Goal: Transaction & Acquisition: Purchase product/service

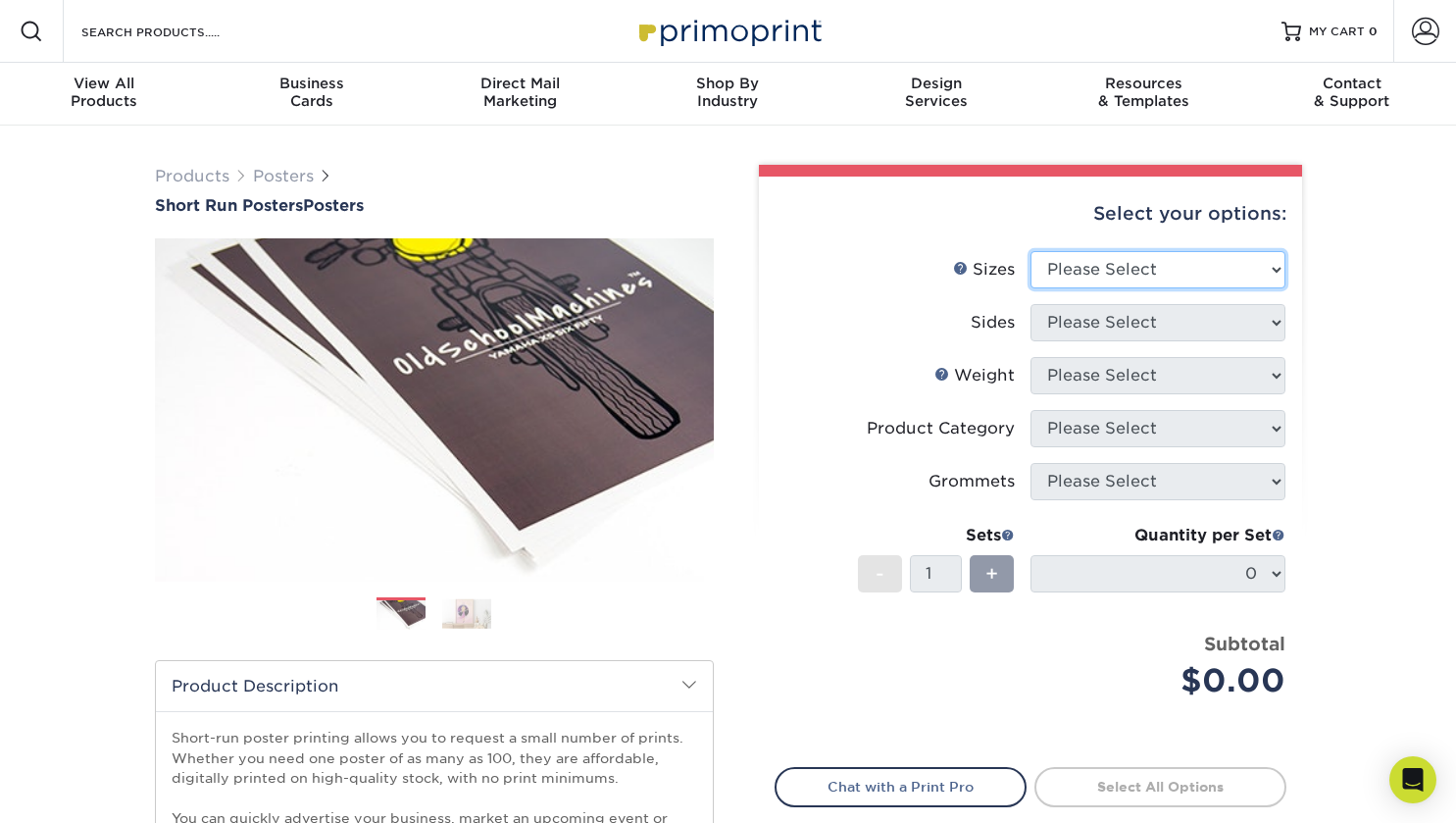
click at [1077, 280] on select "Please Select 12" x 12" 12" x 15" 12" x 17" 12" x 18" 12" x 20" 12" x 24" 12" x…" at bounding box center [1158, 269] width 255 height 37
select select "18.00x36.00"
click at [1031, 251] on select "Please Select 12" x 12" 12" x 15" 12" x 17" 12" x 18" 12" x 20" 12" x 24" 12" x…" at bounding box center [1158, 269] width 255 height 37
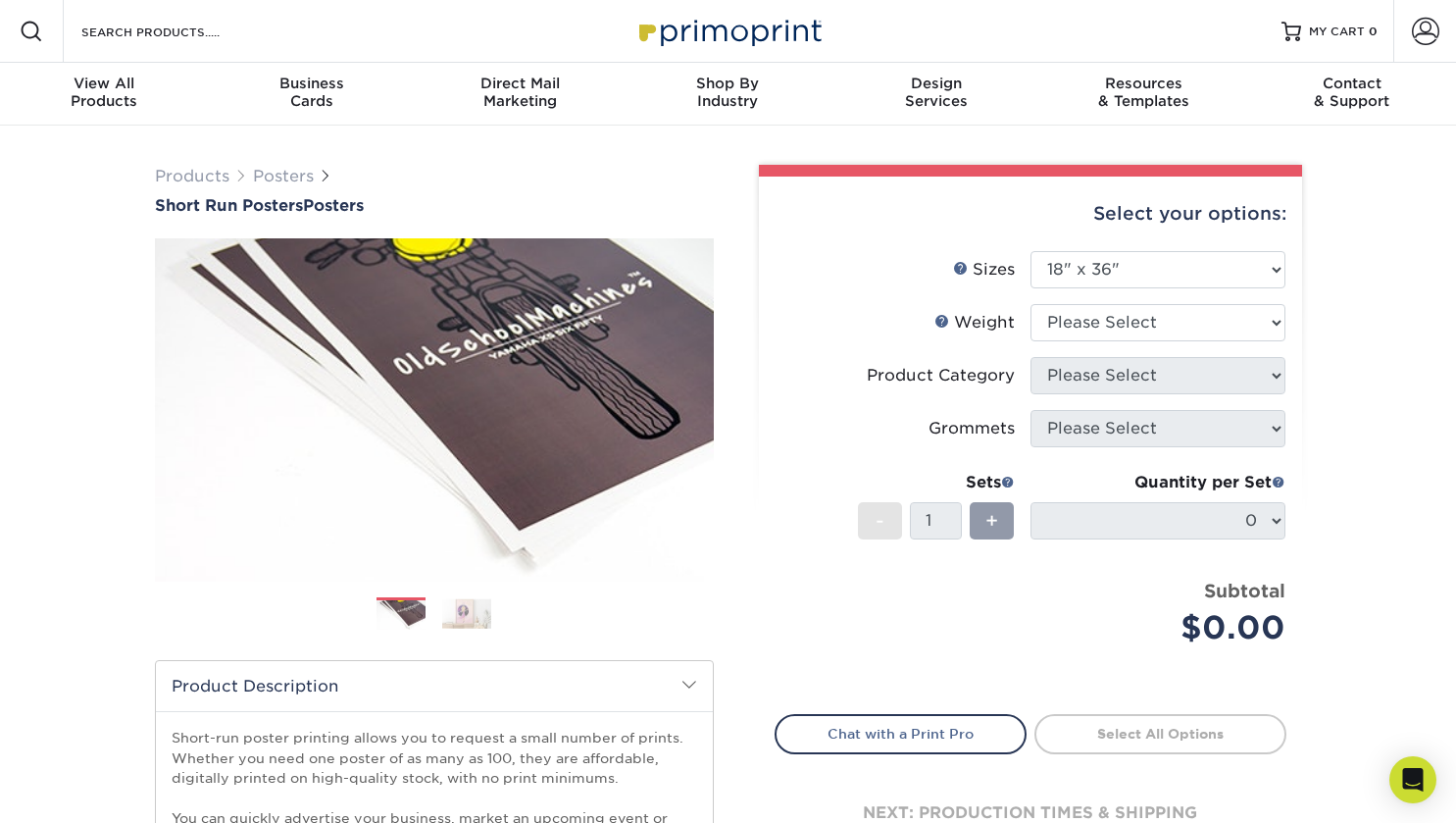
click at [1374, 274] on div "Products Posters Short Run Posters Posters" at bounding box center [728, 650] width 1456 height 1048
click at [1127, 319] on select "Please Select 8PHOTO 12PTC2S" at bounding box center [1158, 322] width 255 height 37
select select "12PTC2S"
click at [1031, 304] on select "Please Select 8PHOTO 12PTC2S" at bounding box center [1158, 322] width 255 height 37
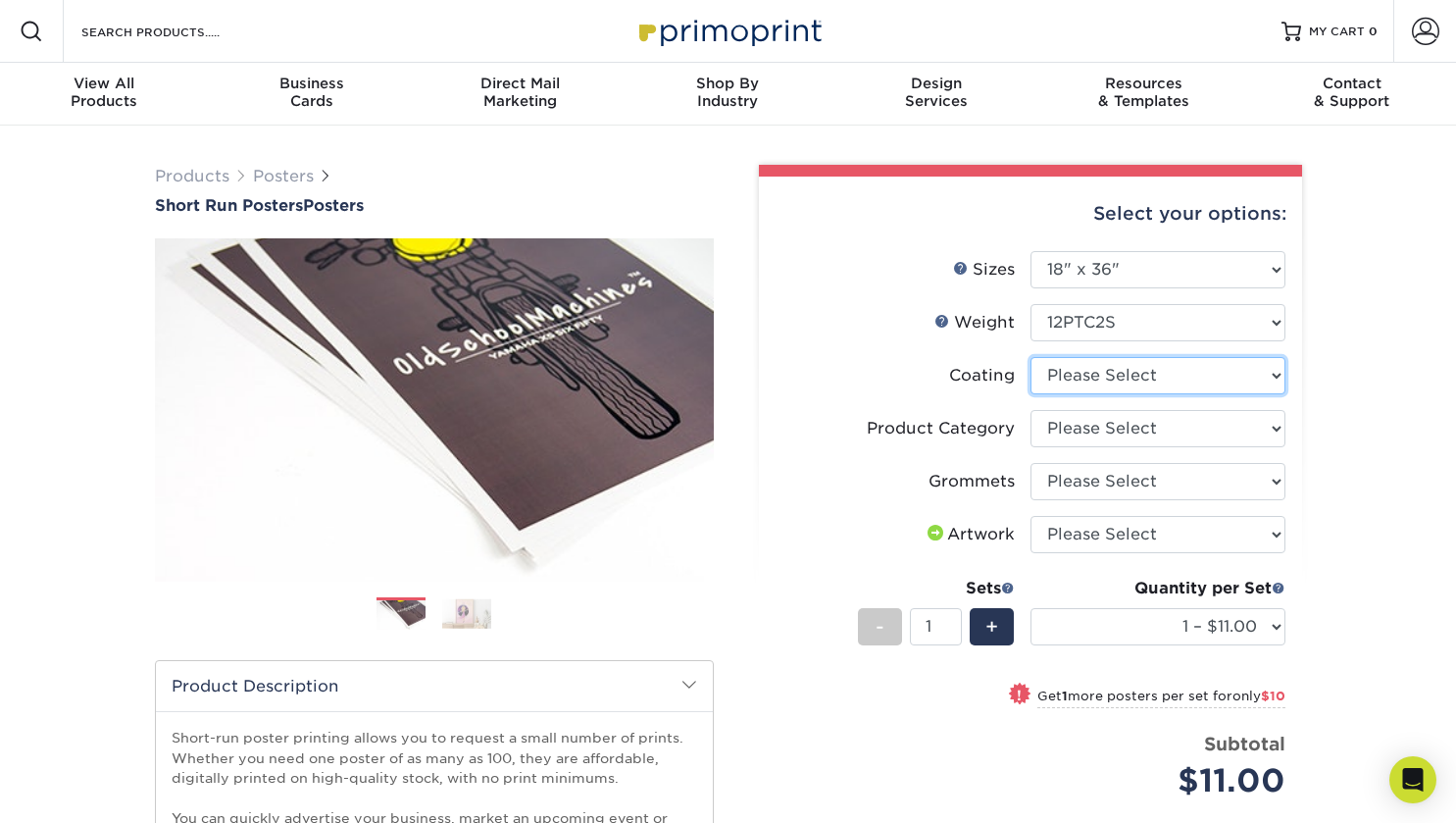
click at [1243, 373] on select at bounding box center [1158, 375] width 255 height 37
click at [1345, 337] on div "Products Posters Short Run Posters Posters" at bounding box center [728, 650] width 1456 height 1048
click at [1064, 430] on select "Please Select Blockout Poster" at bounding box center [1158, 428] width 255 height 37
click at [1345, 396] on div "Products Posters Short Run Posters Posters" at bounding box center [728, 650] width 1456 height 1048
click at [1152, 486] on select "Please Select No Grommets Yes, Grommet All 4 Corners Yes, Grommets Top Corners …" at bounding box center [1158, 481] width 255 height 37
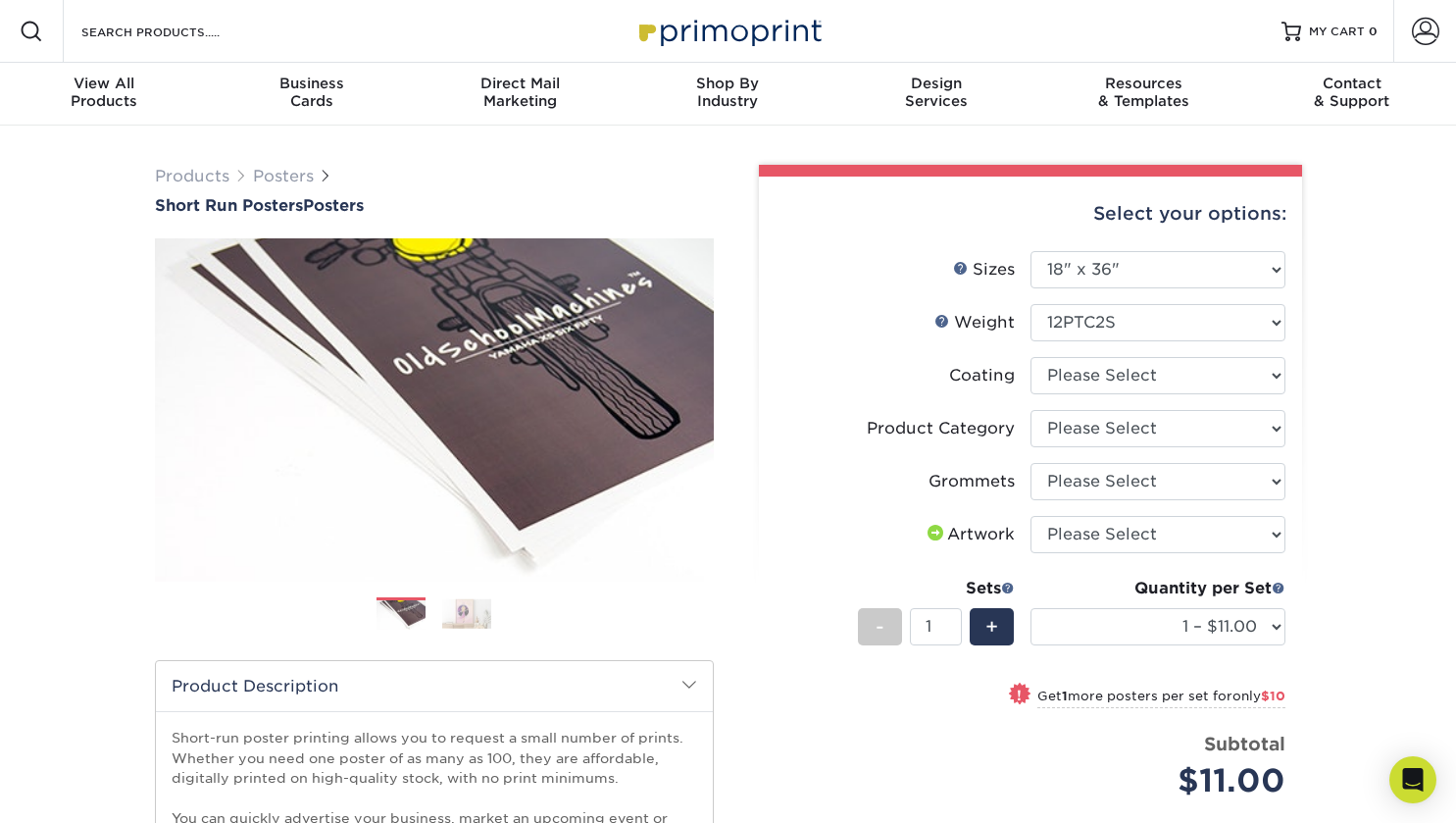
click at [1368, 425] on div "Products Posters Short Run Posters Posters" at bounding box center [728, 650] width 1456 height 1048
click at [1141, 478] on select "Please Select No Grommets Yes, Grommet All 4 Corners Yes, Grommets Top Corners …" at bounding box center [1158, 481] width 255 height 37
select select "90d329df-db80-4206-b821-ff9d3f363977"
click at [1031, 463] on select "Please Select No Grommets Yes, Grommet All 4 Corners Yes, Grommets Top Corners …" at bounding box center [1158, 481] width 255 height 37
click at [1108, 534] on select "Please Select I will upload files I need a design - $150" at bounding box center [1158, 534] width 255 height 37
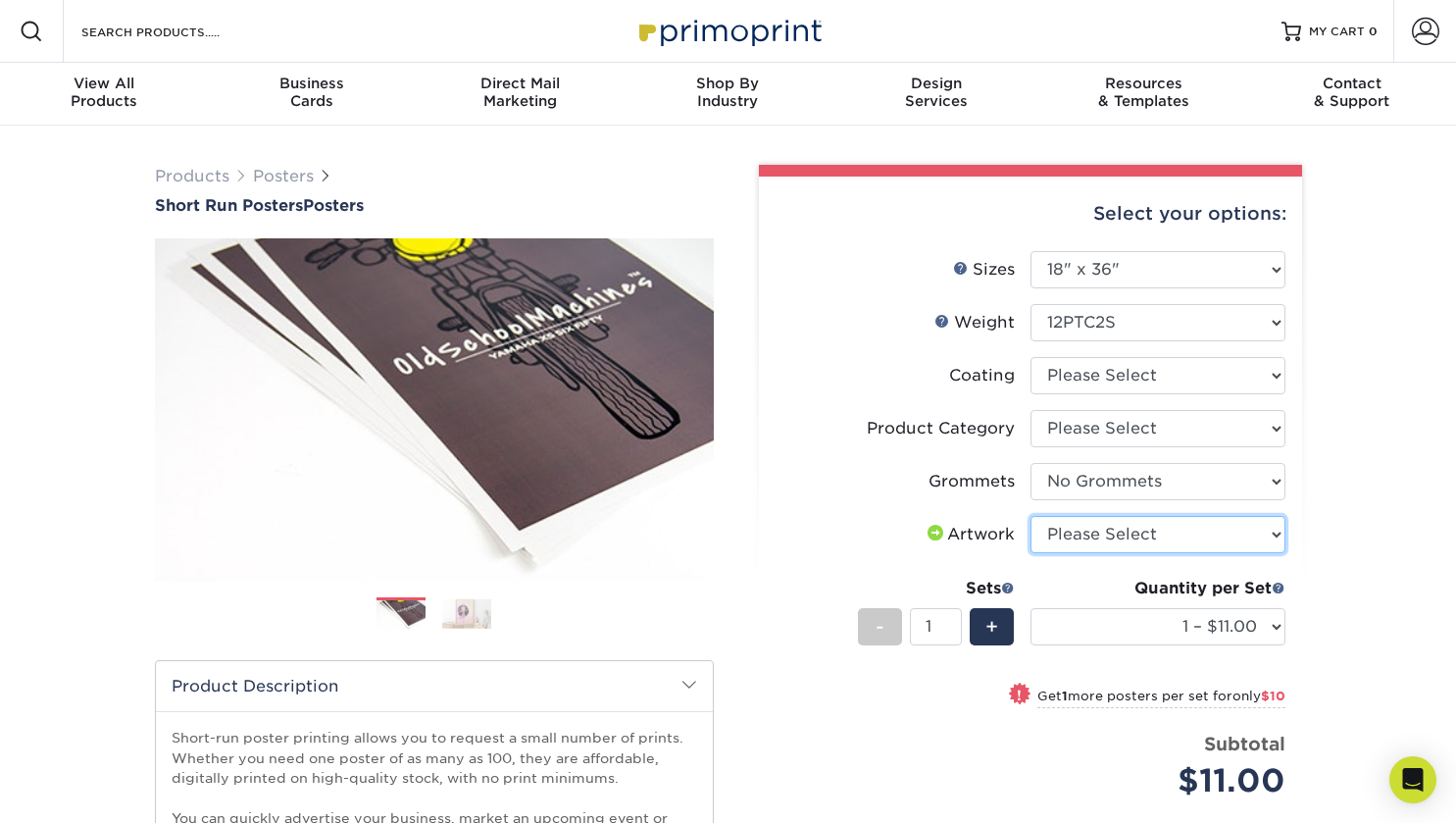
select select "upload"
click at [1031, 516] on select "Please Select I will upload files I need a design - $150" at bounding box center [1158, 534] width 255 height 37
click at [1361, 332] on div "Products Posters Short Run Posters Posters" at bounding box center [728, 650] width 1456 height 1048
click at [1342, 270] on div "Products Posters Short Run Posters Posters" at bounding box center [728, 650] width 1456 height 1048
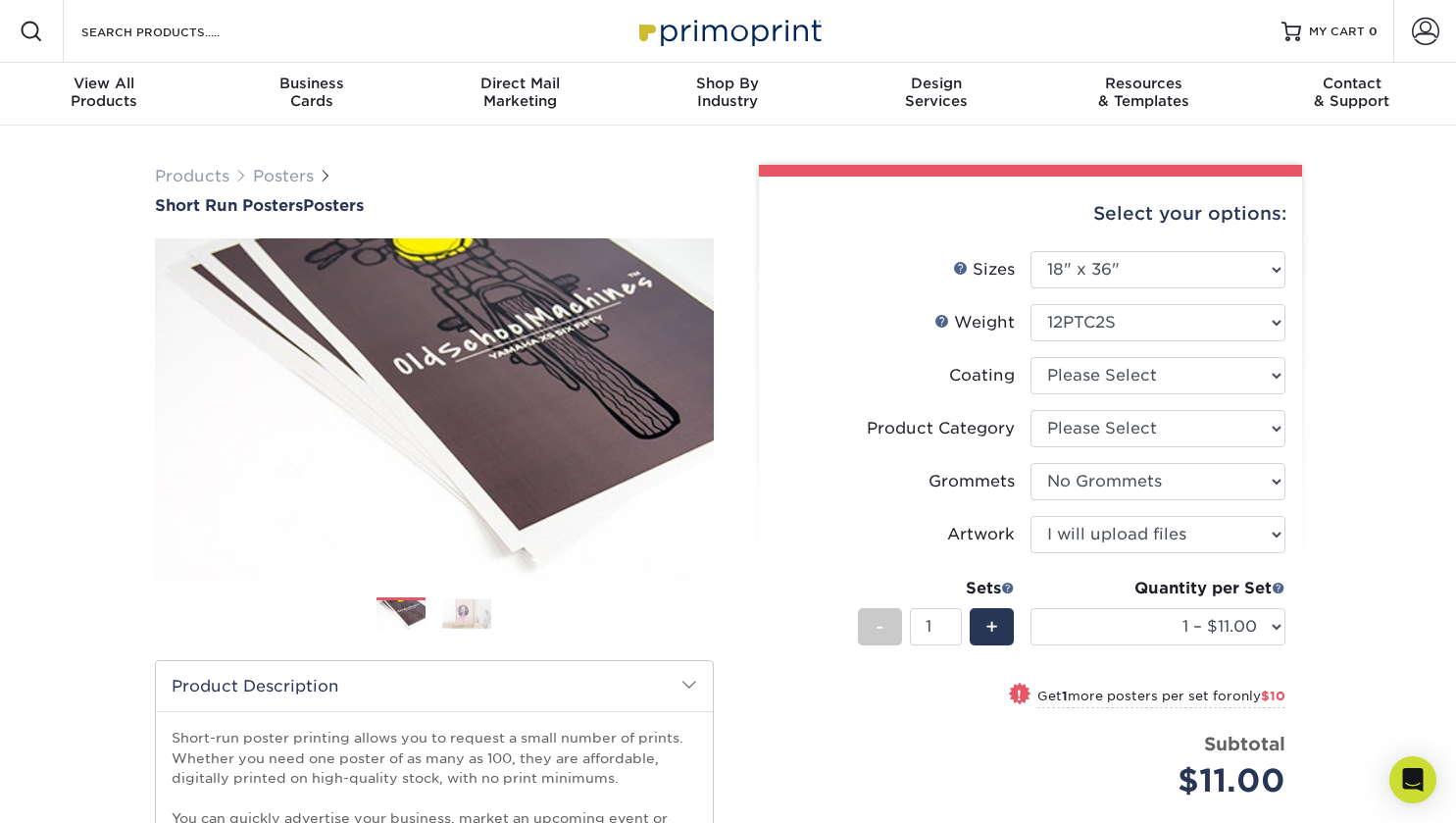
click at [1342, 298] on div "Products Posters Short Run Posters Posters" at bounding box center [728, 650] width 1456 height 1048
click at [1194, 312] on select "Please Select 8PHOTO 12PTC2S" at bounding box center [1158, 322] width 255 height 37
click at [1370, 312] on div "Products Posters Short Run Posters Posters" at bounding box center [728, 650] width 1456 height 1048
click at [1151, 377] on select at bounding box center [1158, 375] width 255 height 37
select select "3e7618de-abca-4bda-9f97-8b9129e913d8"
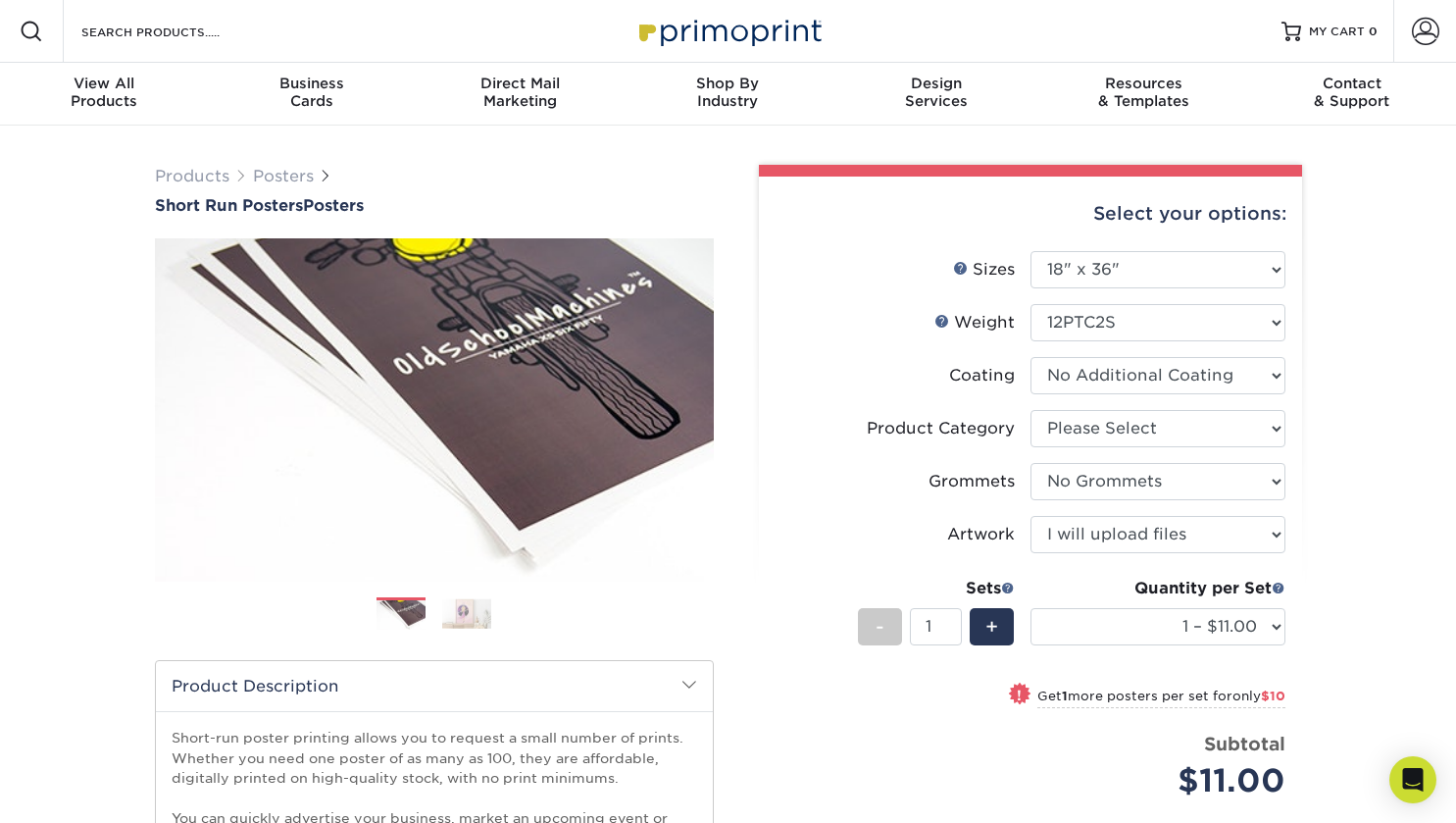
click at [1031, 357] on select at bounding box center [1158, 375] width 255 height 37
select select "-1"
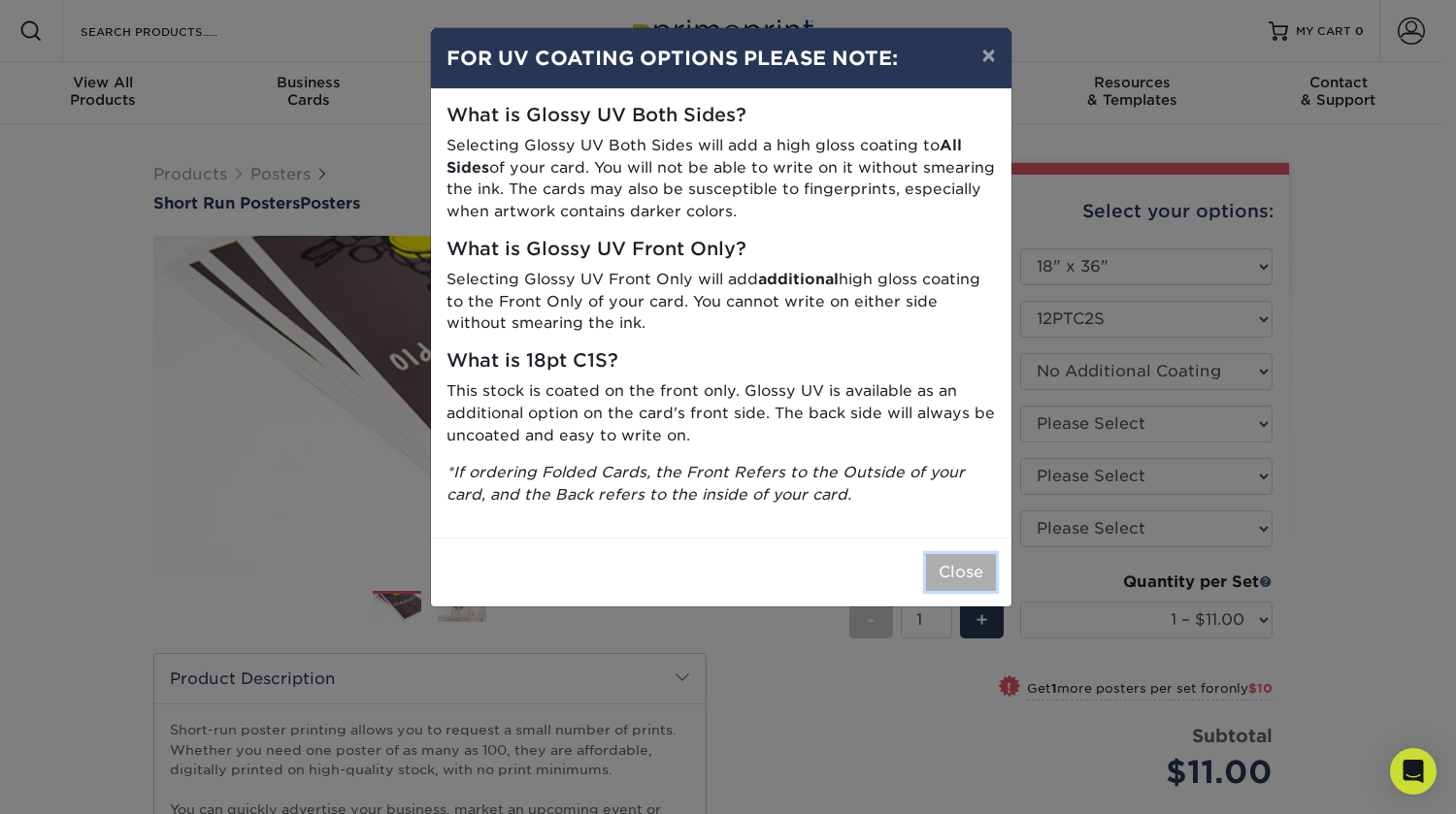
click at [956, 572] on button "Close" at bounding box center [960, 572] width 70 height 36
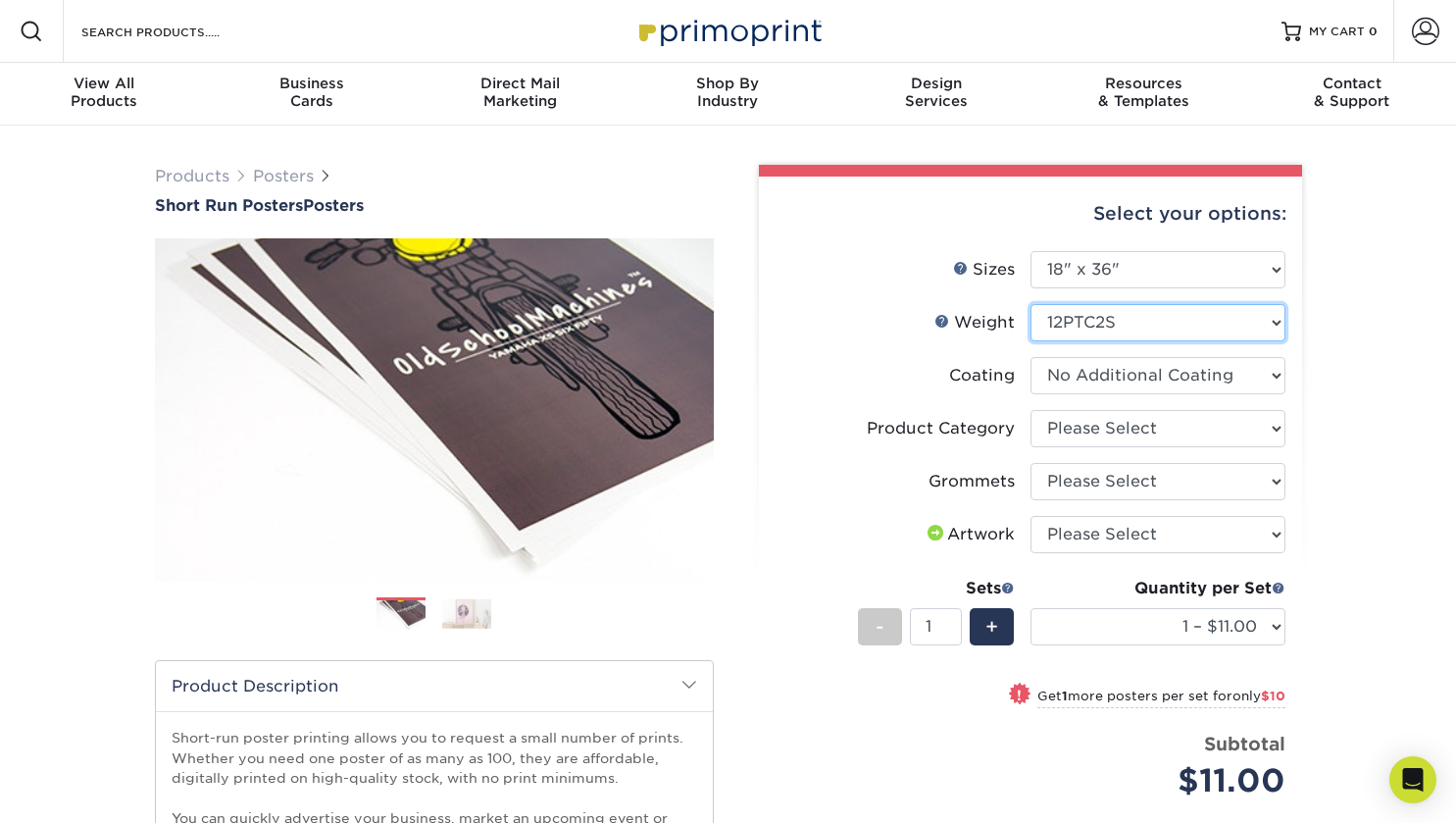
click at [1121, 325] on select "Please Select 8PHOTO 12PTC2S" at bounding box center [1158, 322] width 255 height 37
select select "8PHOTO"
click at [1031, 304] on select "Please Select 8PHOTO 12PTC2S" at bounding box center [1158, 322] width 255 height 37
select select "-1"
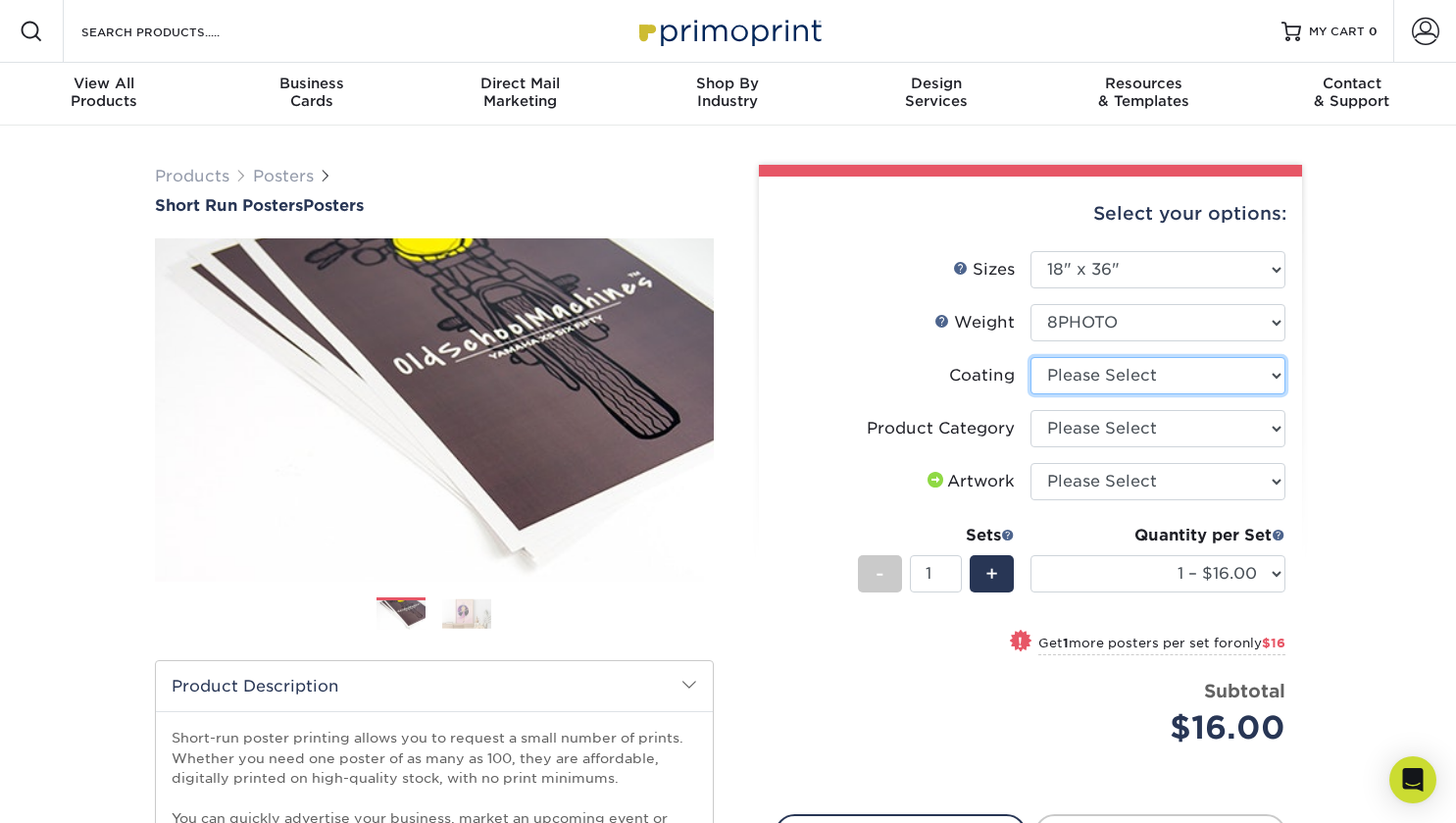
click at [1126, 375] on select at bounding box center [1158, 375] width 255 height 37
click at [943, 318] on link "Weight Help" at bounding box center [942, 321] width 16 height 16
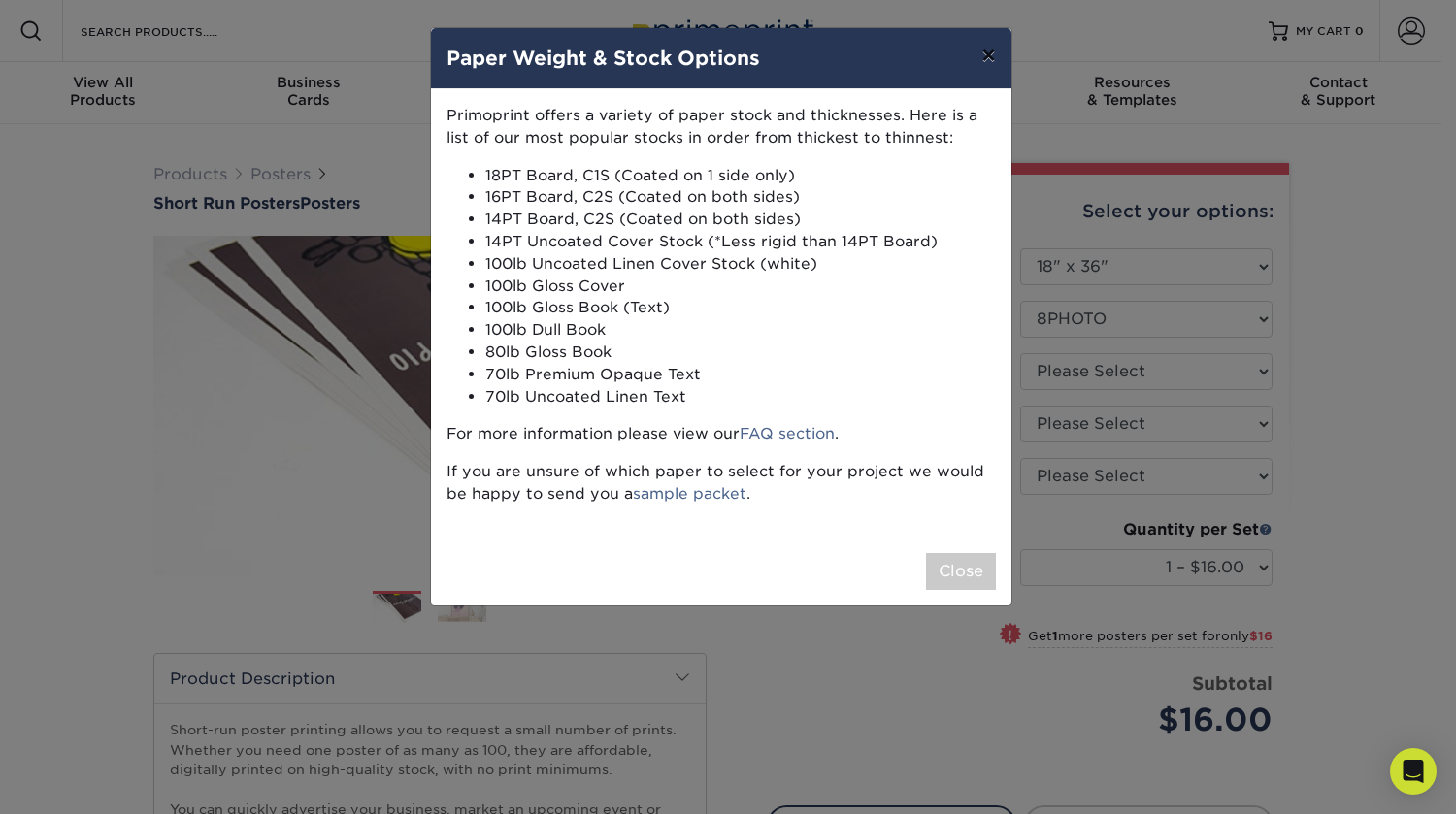
click at [987, 57] on button "×" at bounding box center [988, 55] width 44 height 54
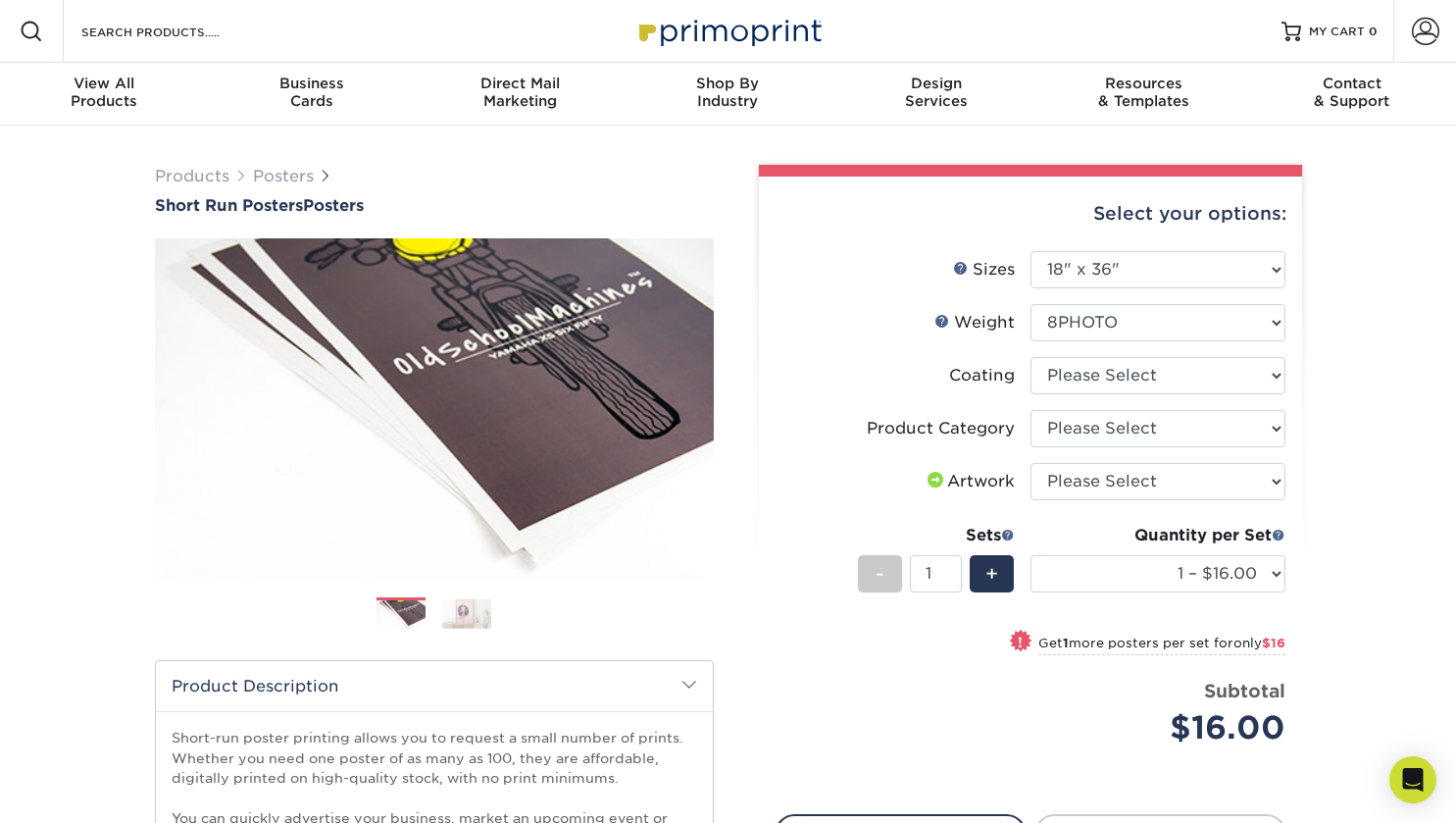
click at [1369, 291] on div "Products Posters Short Run Posters Posters" at bounding box center [728, 650] width 1456 height 1048
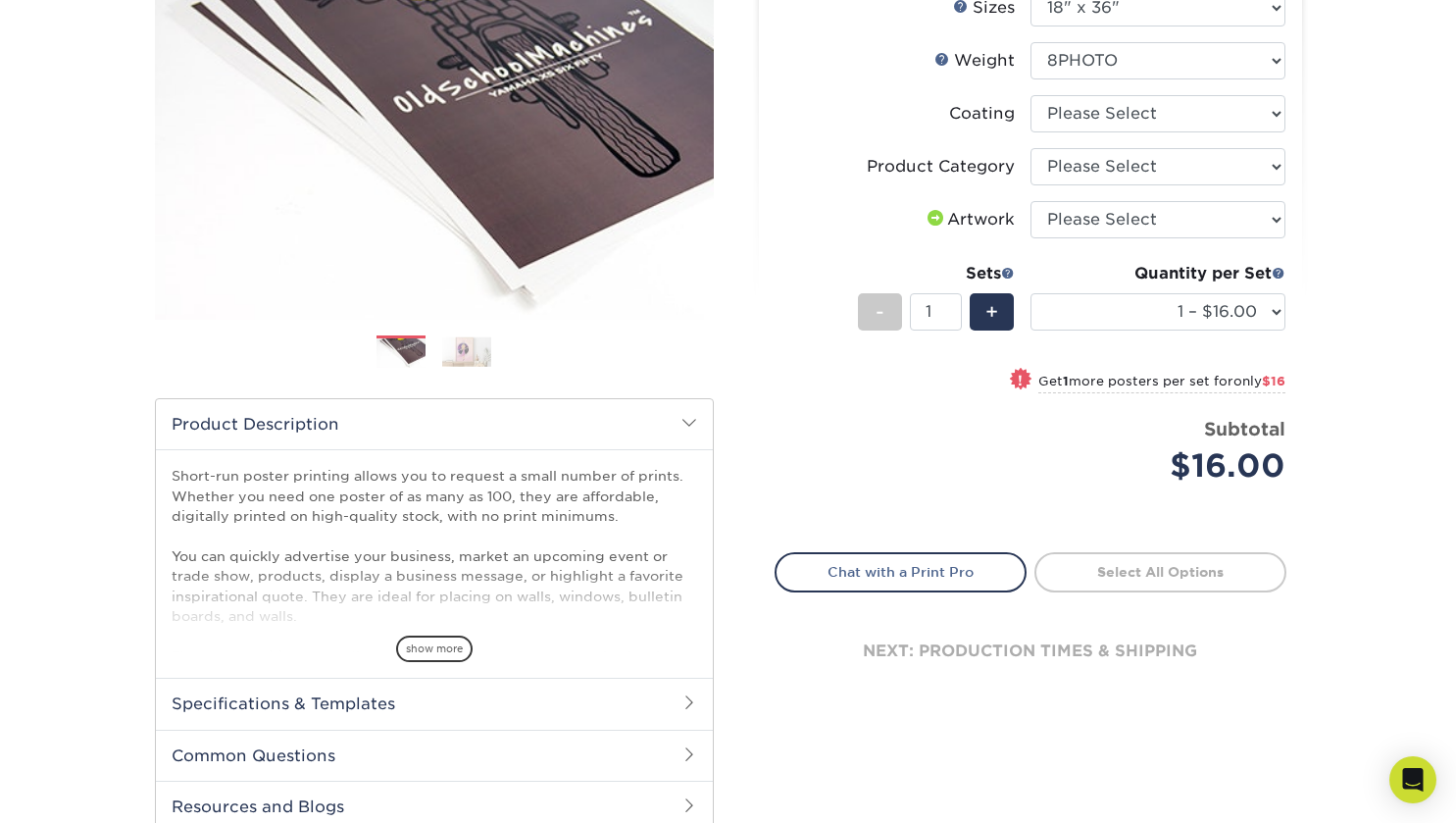
scroll to position [263, 0]
click at [988, 306] on span "+" at bounding box center [992, 311] width 13 height 30
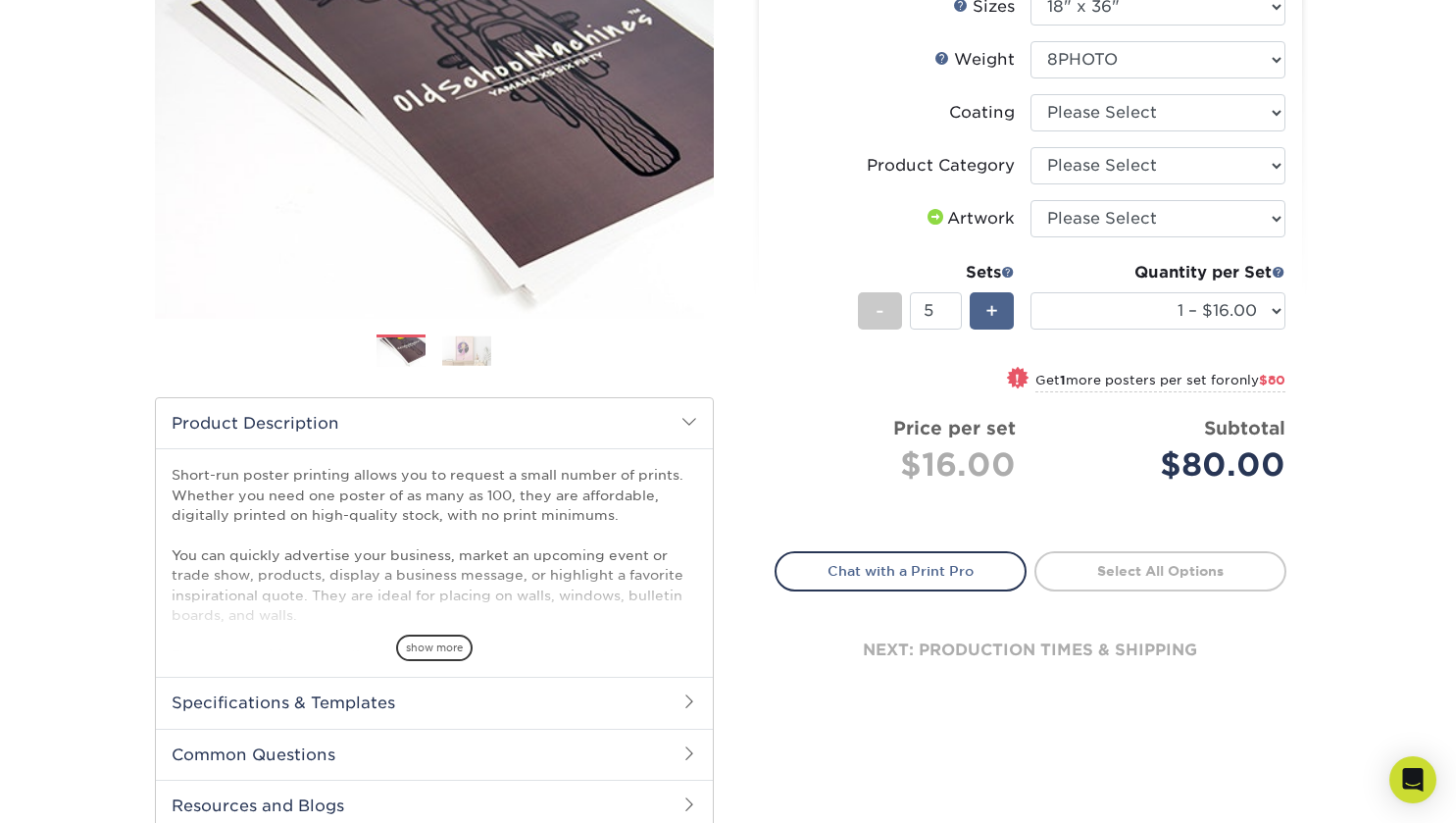
click at [988, 306] on span "+" at bounding box center [992, 311] width 13 height 30
click at [1395, 278] on div "Products Posters Short Run Posters Posters" at bounding box center [728, 387] width 1456 height 1048
click at [985, 304] on div "+" at bounding box center [992, 310] width 44 height 37
click at [877, 309] on span "-" at bounding box center [879, 311] width 9 height 30
type input "6"
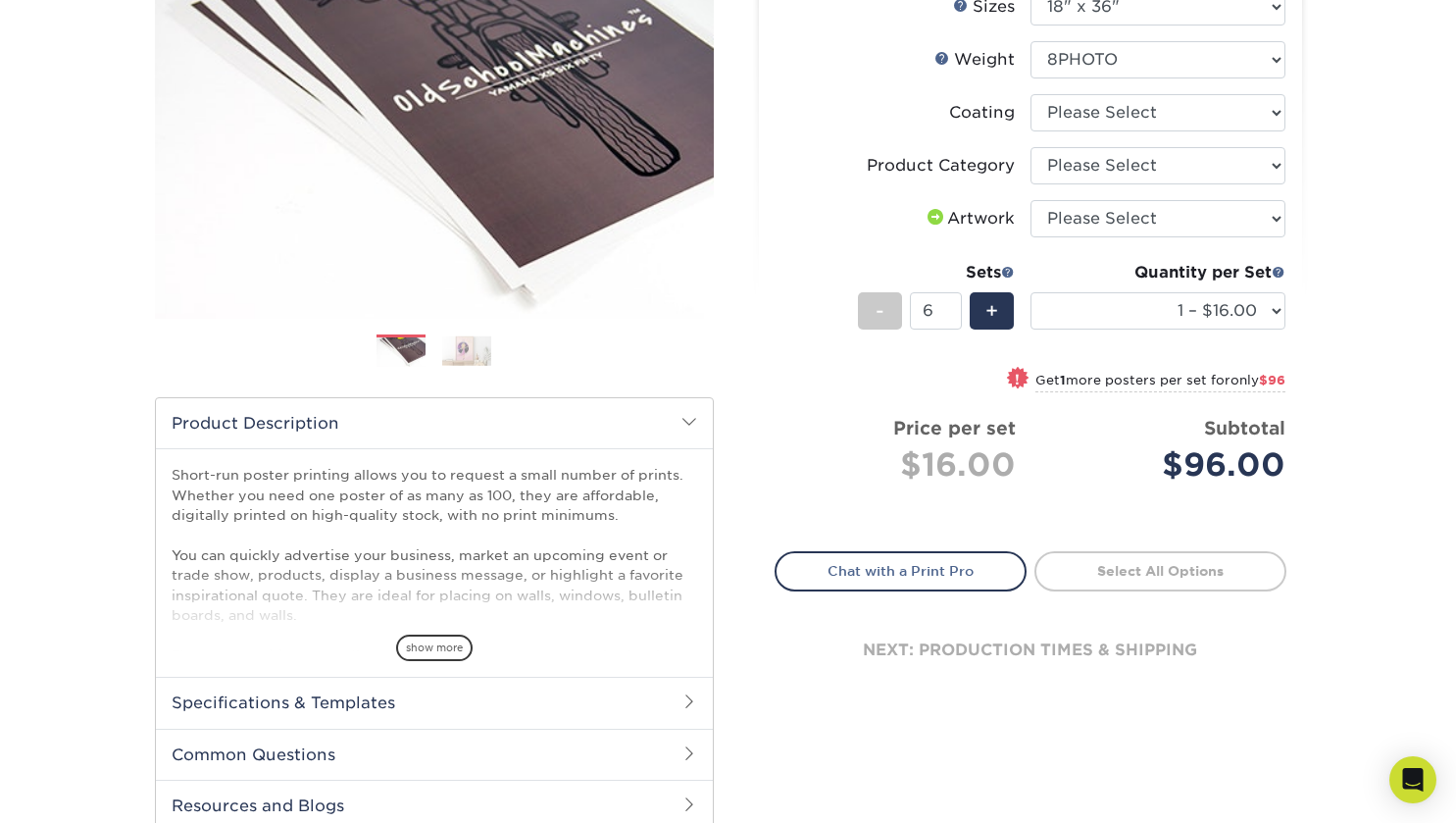
click at [1368, 214] on div "Products Posters Short Run Posters Posters" at bounding box center [728, 387] width 1456 height 1048
click at [1365, 247] on div "Products Posters Short Run Posters Posters" at bounding box center [728, 387] width 1456 height 1048
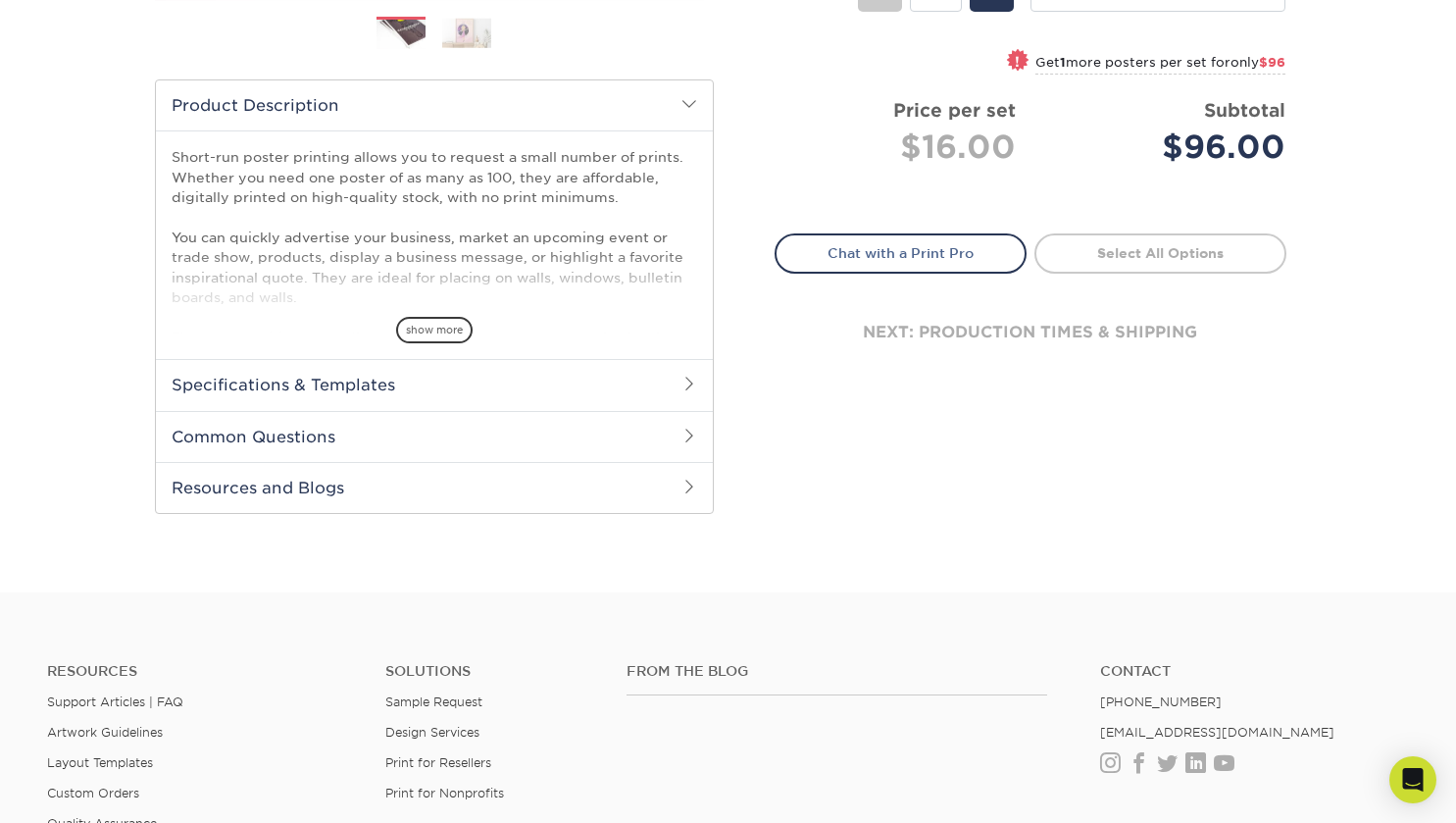
scroll to position [584, 0]
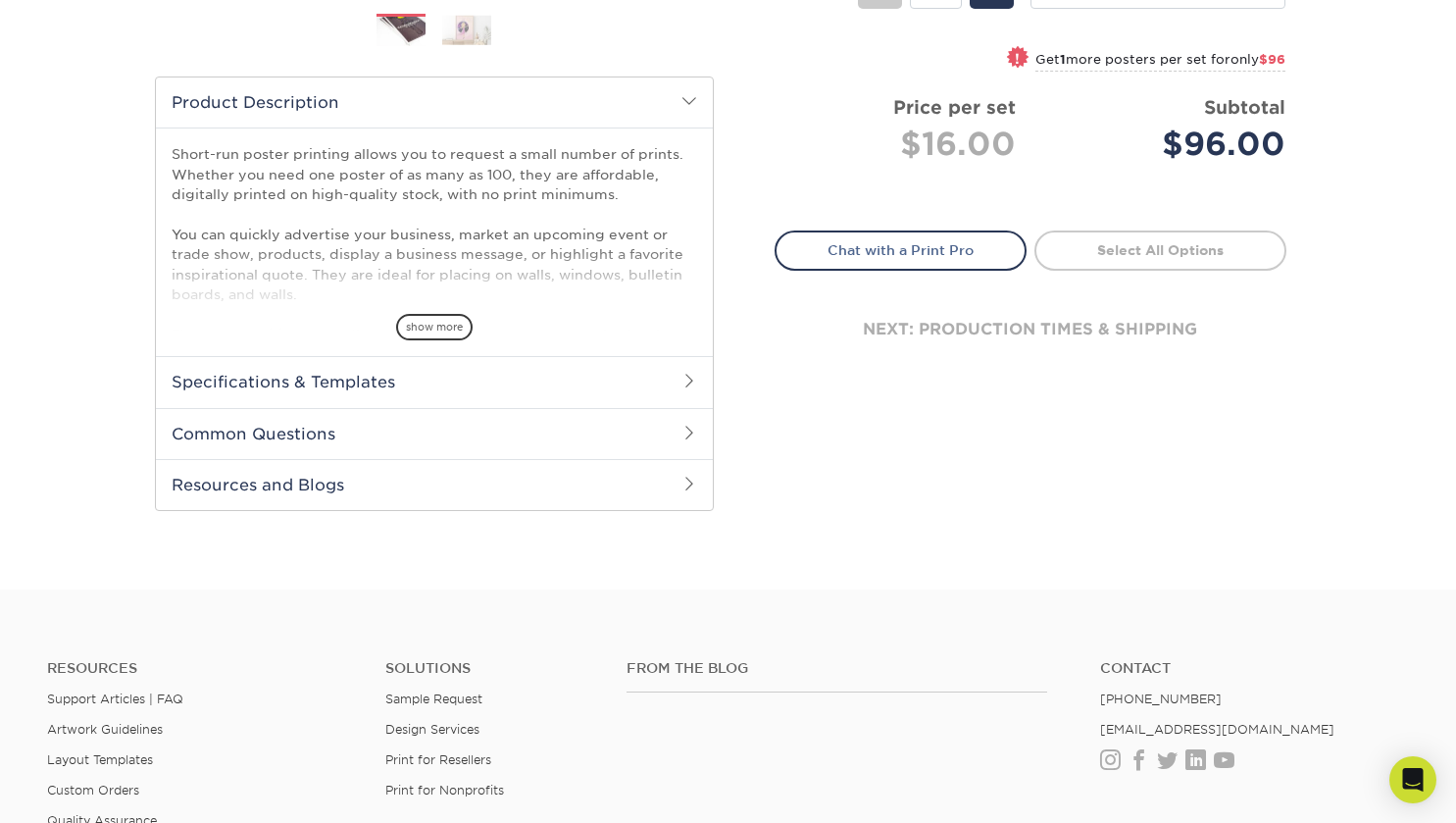
click at [488, 380] on h2 "Specifications & Templates" at bounding box center [434, 381] width 557 height 51
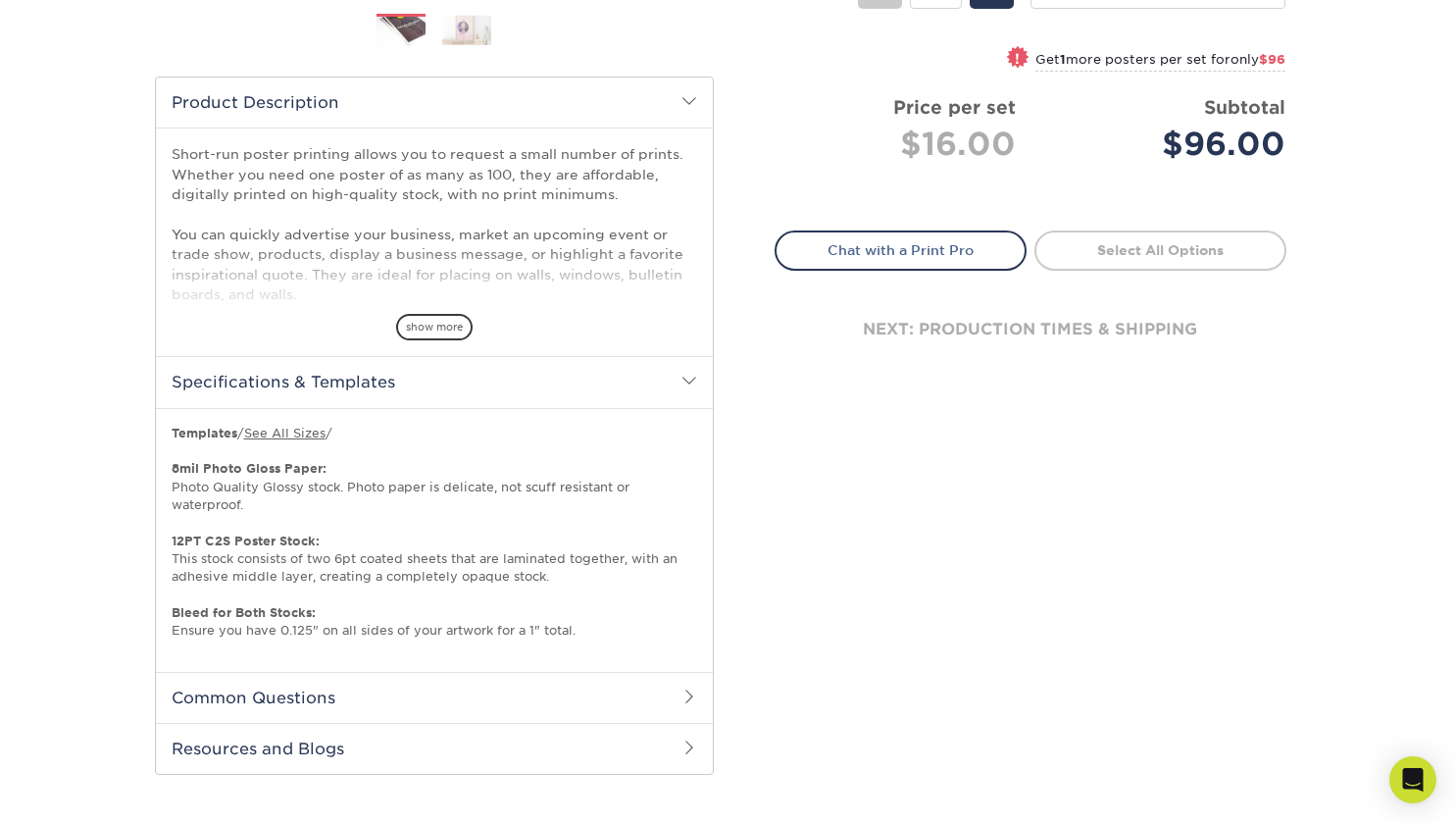
click at [804, 526] on div "Select your options: Sizes Help Sizes Please Select 12" x 12" 12" x 15" -" at bounding box center [1023, 190] width 589 height 1218
click at [798, 546] on div "Select your options: Sizes Help Sizes Please Select 12" x 12" 12" x 15" -" at bounding box center [1023, 190] width 589 height 1218
click at [792, 493] on div "Select your options: Sizes Help Sizes Please Select 12" x 12" 12" x 15" -" at bounding box center [1023, 190] width 589 height 1218
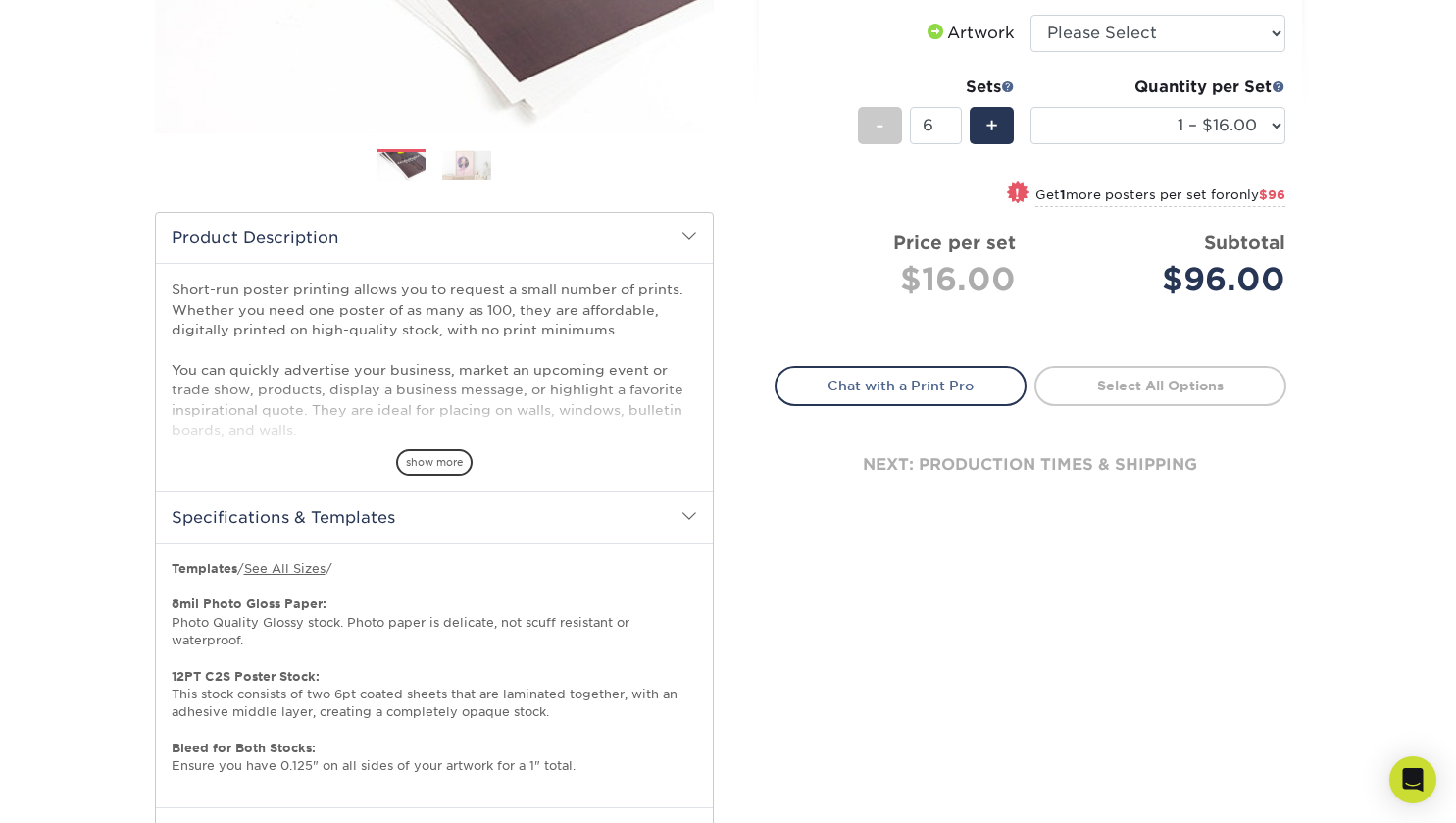
scroll to position [478, 0]
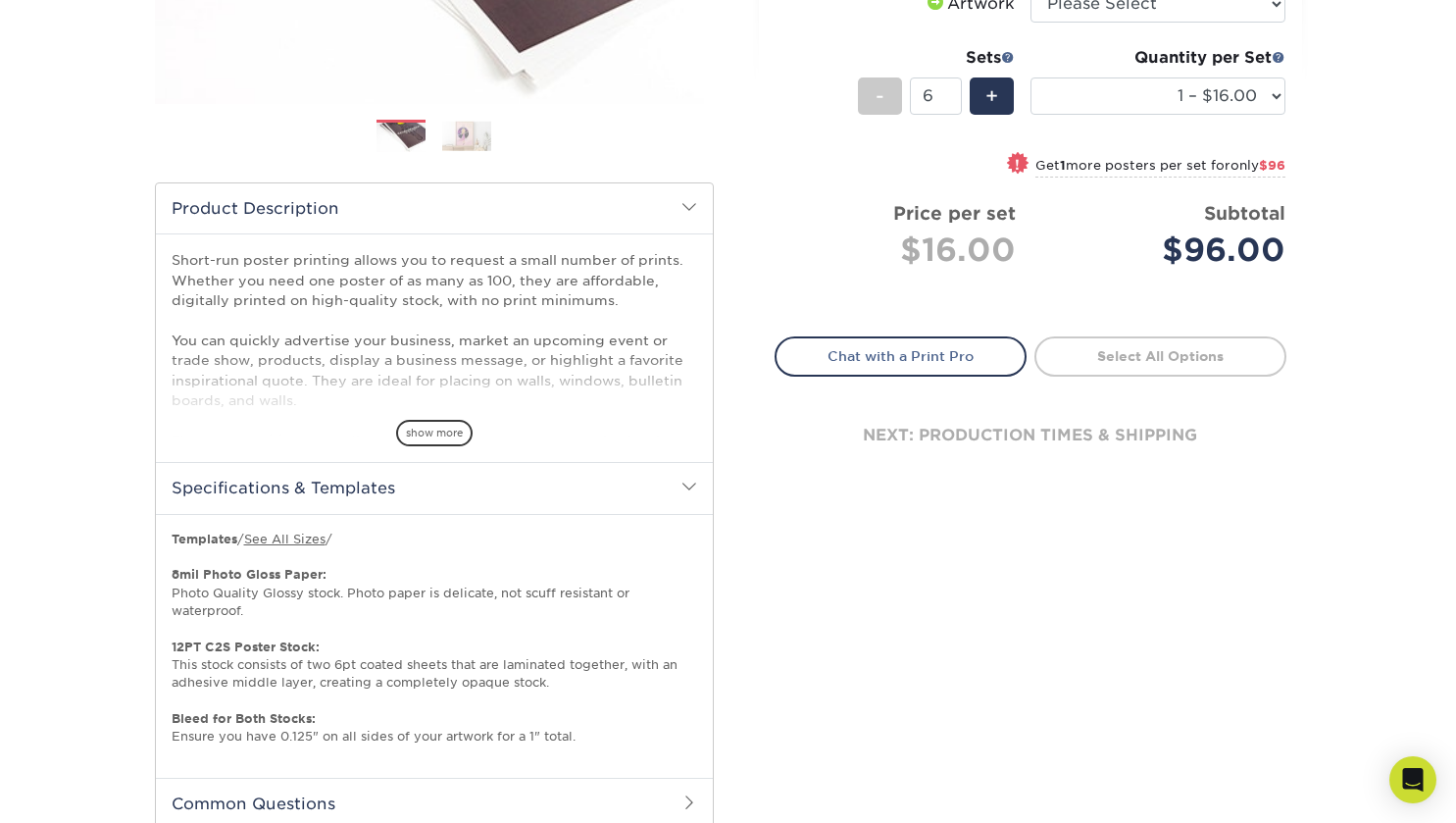
click at [841, 498] on div "Select your options: Sizes Help Sizes Please Select 12" x 12" 12" x 15" 12" x 1…" at bounding box center [1031, 105] width 544 height 811
click at [824, 532] on div "Select your options: Sizes Help Sizes Please Select 12" x 12" 12" x 15" -" at bounding box center [1023, 296] width 589 height 1218
